Goal: Information Seeking & Learning: Check status

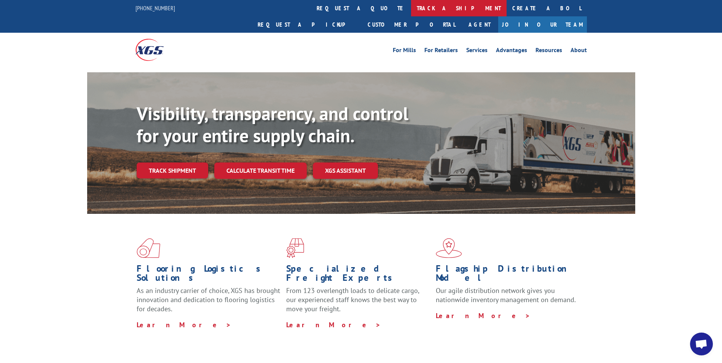
click at [411, 5] on link "track a shipment" at bounding box center [459, 8] width 96 height 16
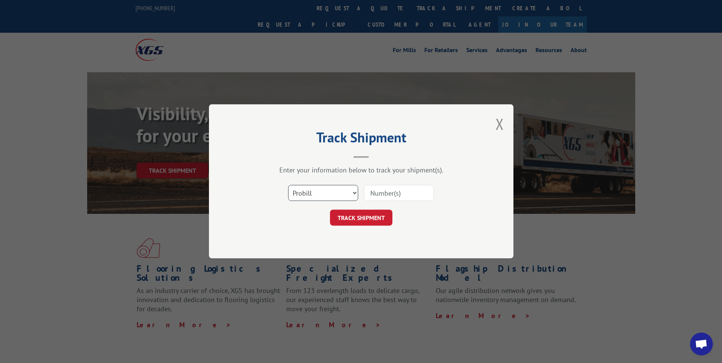
click at [354, 195] on select "Select category... Probill BOL PO" at bounding box center [323, 193] width 70 height 16
select select "bol"
click at [288, 185] on select "Select category... Probill BOL PO" at bounding box center [323, 193] width 70 height 16
click at [408, 195] on input at bounding box center [399, 193] width 70 height 16
type input "0910522"
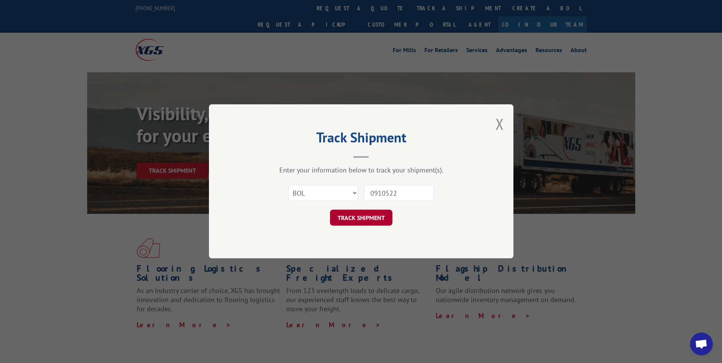
click at [359, 215] on button "TRACK SHIPMENT" at bounding box center [361, 218] width 62 height 16
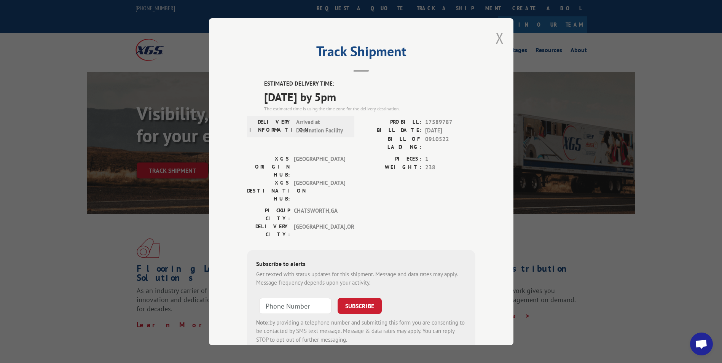
click at [498, 40] on button "Close modal" at bounding box center [500, 38] width 8 height 20
